Goal: Information Seeking & Learning: Find specific fact

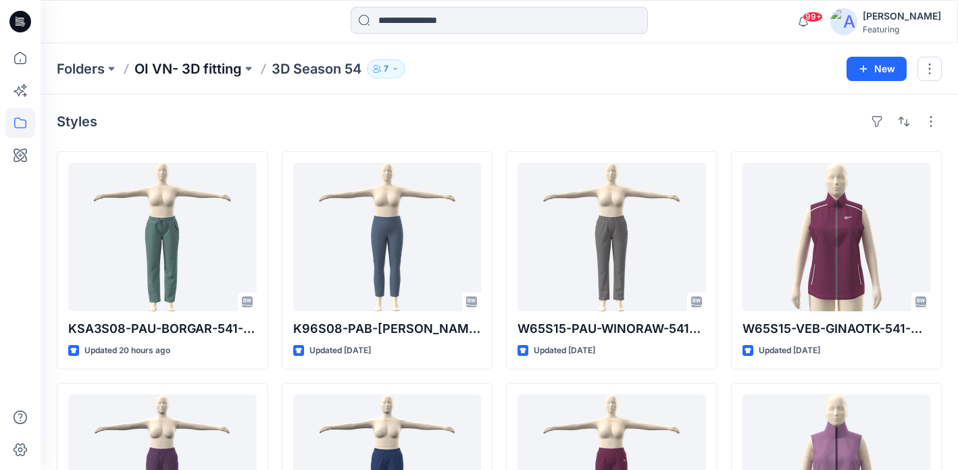
click at [228, 69] on p "OI VN- 3D fitting" at bounding box center [187, 68] width 107 height 19
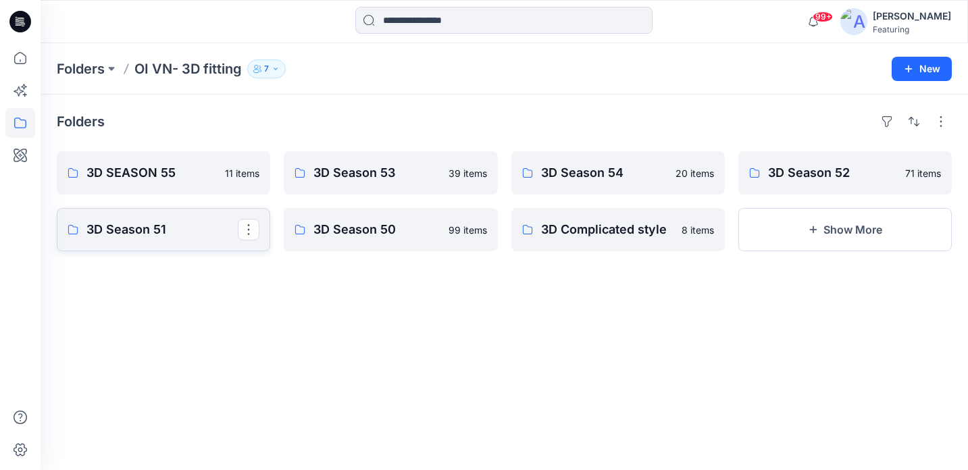
click at [126, 228] on p "3D Season 51" at bounding box center [161, 229] width 151 height 19
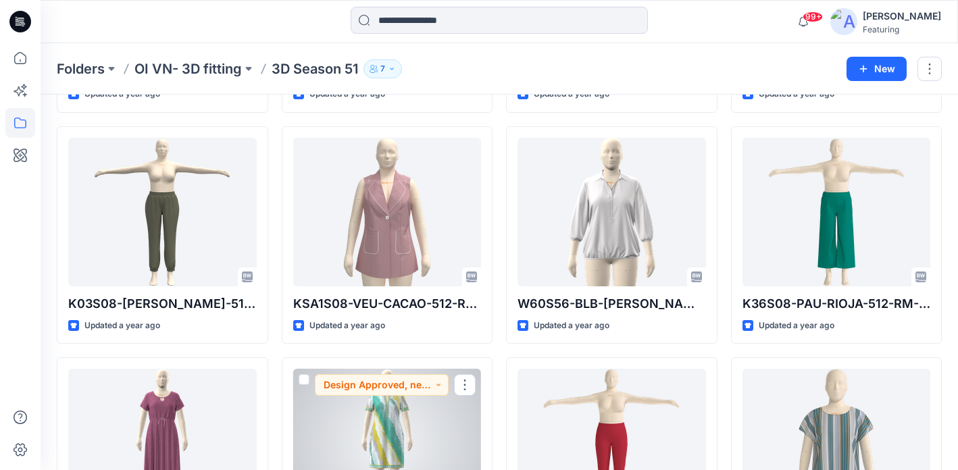
scroll to position [1179, 0]
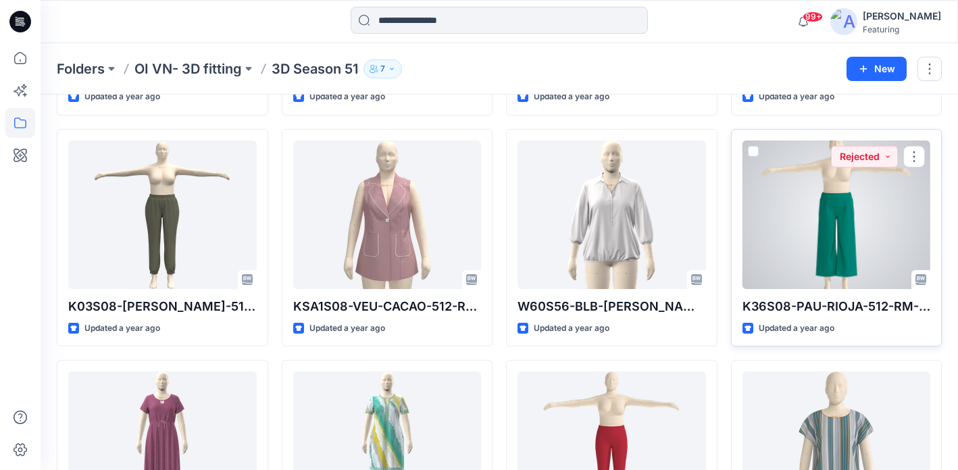
click at [827, 199] on div at bounding box center [836, 214] width 188 height 149
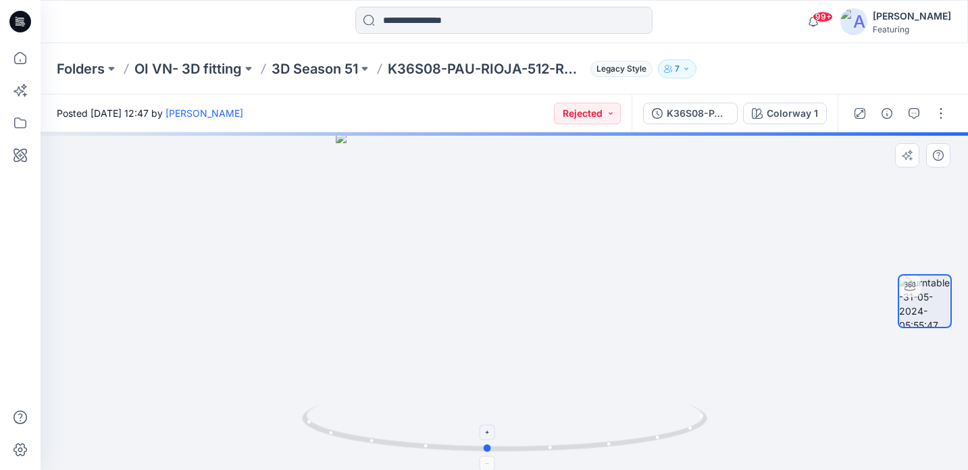
drag, startPoint x: 656, startPoint y: 442, endPoint x: 639, endPoint y: 441, distance: 17.6
click at [639, 441] on icon at bounding box center [506, 429] width 409 height 51
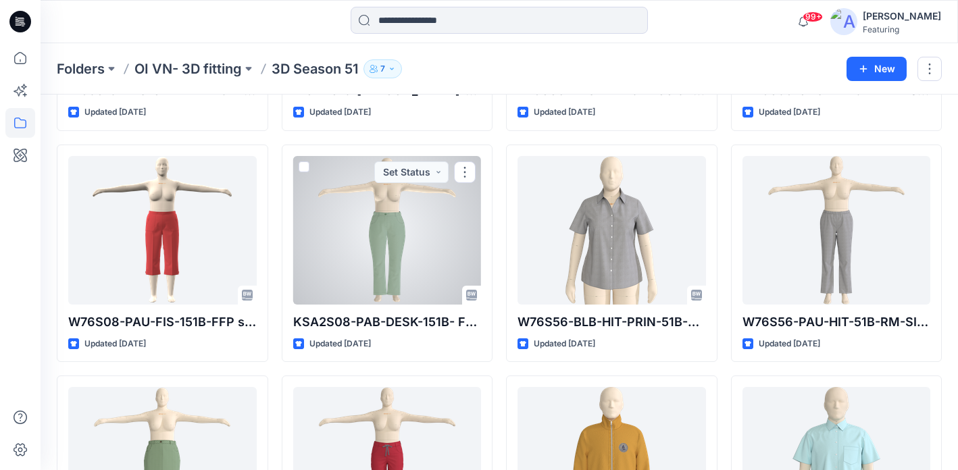
scroll to position [3259, 0]
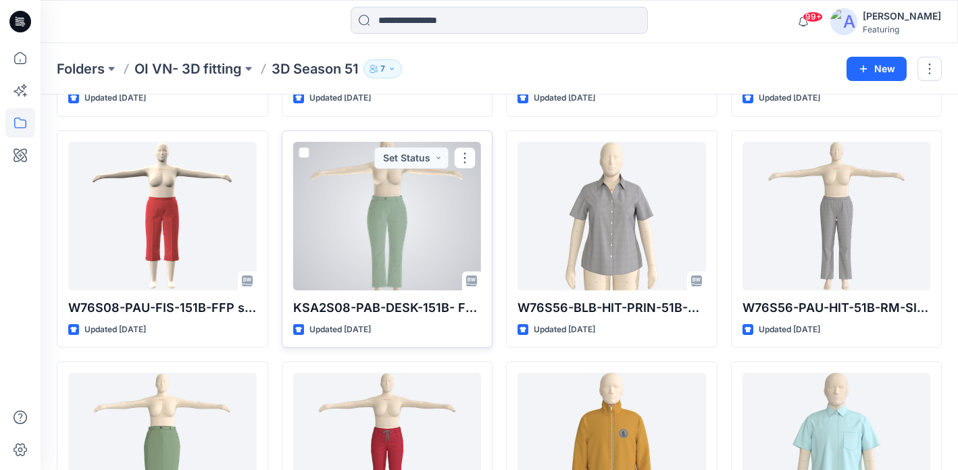
click at [407, 227] on div at bounding box center [387, 216] width 188 height 149
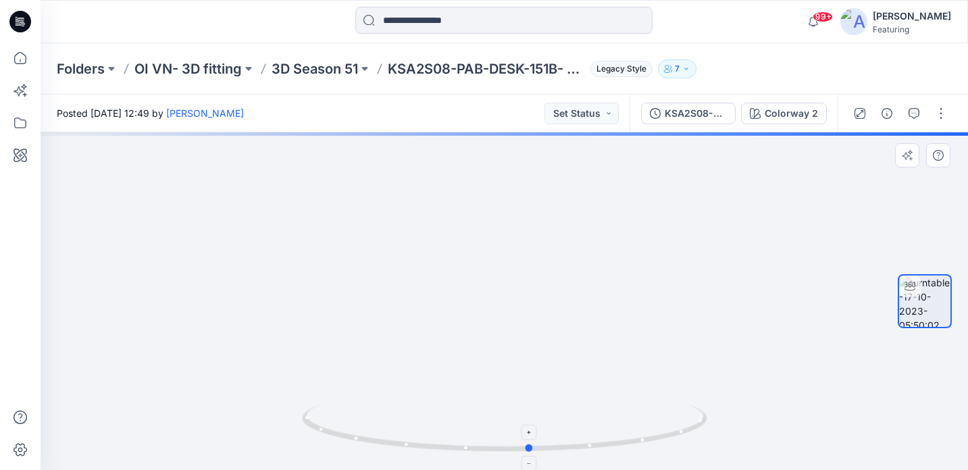
drag, startPoint x: 660, startPoint y: 437, endPoint x: 666, endPoint y: 412, distance: 25.7
click at [685, 435] on icon at bounding box center [506, 429] width 409 height 51
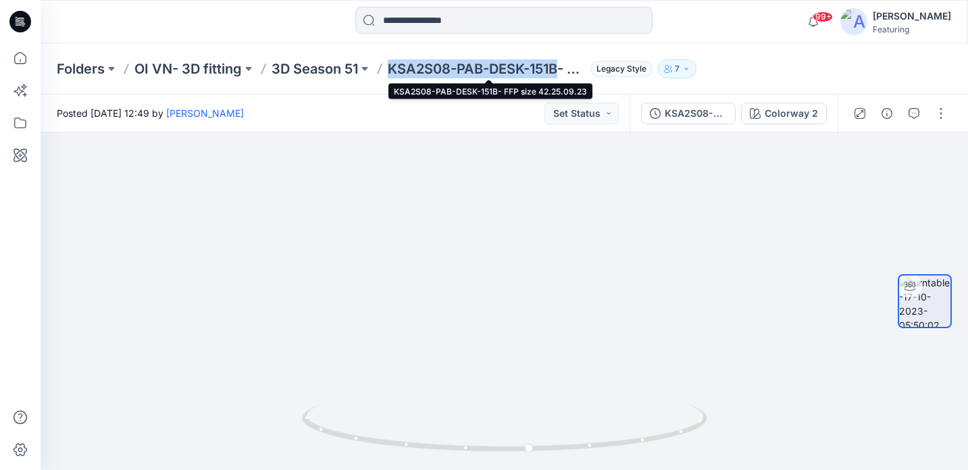
drag, startPoint x: 387, startPoint y: 65, endPoint x: 557, endPoint y: 73, distance: 170.4
click at [557, 73] on div "Folders OI VN- 3D fitting 3D Season 51 KSA2S08-PAB-DESK-151B- FFP size 42.25.09…" at bounding box center [451, 68] width 789 height 19
copy p "KSA2S08-PAB-DESK-151B"
